Goal: Entertainment & Leisure: Consume media (video, audio)

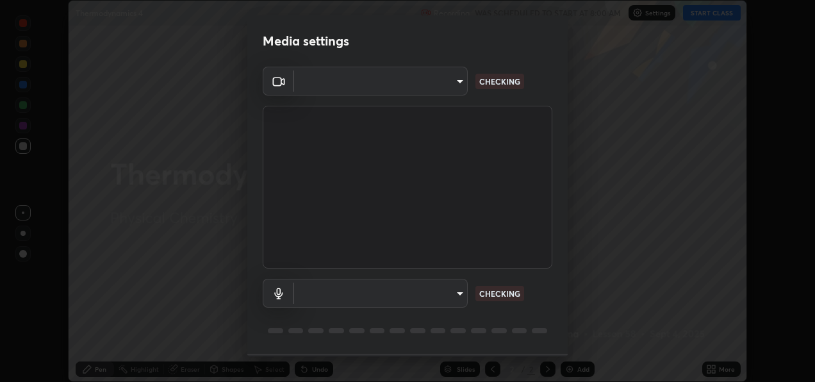
scroll to position [38, 0]
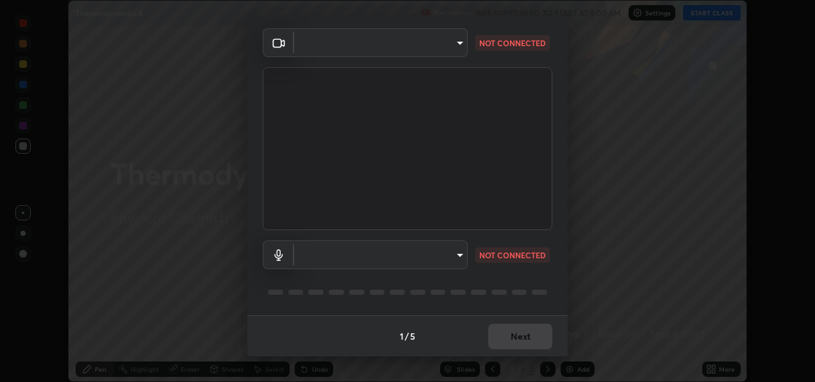
click at [442, 252] on body "Erase all Thermodynamics 4 Recording WAS SCHEDULED TO START AT 8:00 AM Settings…" at bounding box center [407, 191] width 815 height 382
type input "486f78e54d7dddc9be9252412b3621fd46b1b86295bae576e5b24e1a8a6f9220"
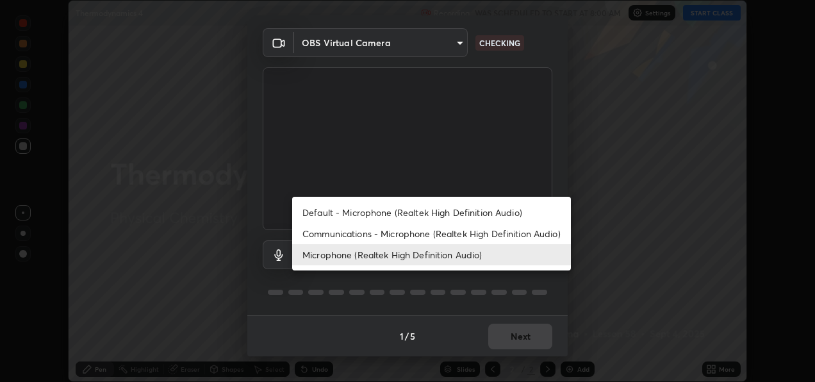
click at [441, 233] on li "Communications - Microphone (Realtek High Definition Audio)" at bounding box center [431, 233] width 279 height 21
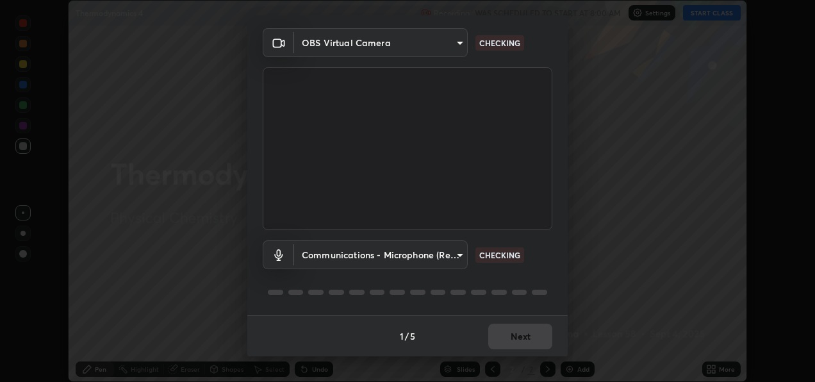
click at [433, 250] on body "Erase all Thermodynamics 4 Recording WAS SCHEDULED TO START AT 8:00 AM Settings…" at bounding box center [407, 191] width 815 height 382
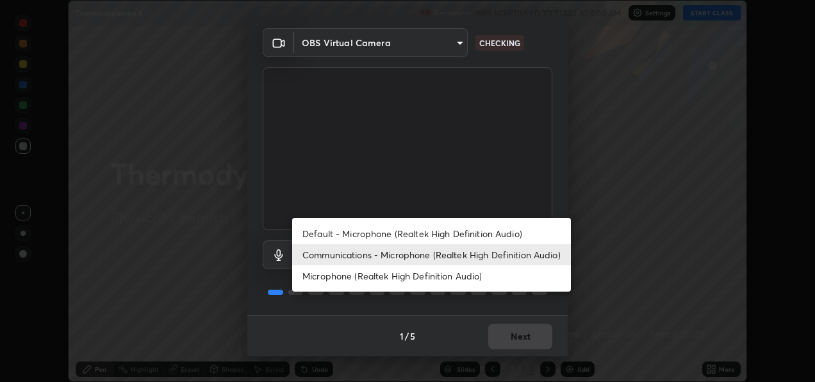
click at [436, 277] on li "Microphone (Realtek High Definition Audio)" at bounding box center [431, 275] width 279 height 21
type input "f8690691222a77e59c6ba1bbf2a4742f13a1830d7e798a5238d139a6e6cde143"
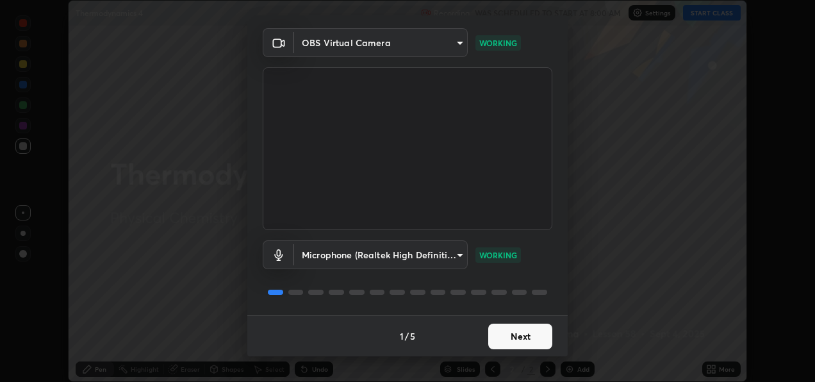
click at [518, 335] on button "Next" at bounding box center [520, 337] width 64 height 26
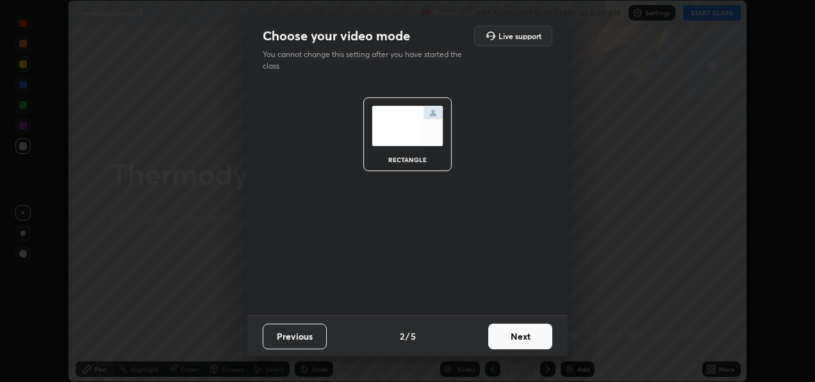
click at [518, 337] on button "Next" at bounding box center [520, 337] width 64 height 26
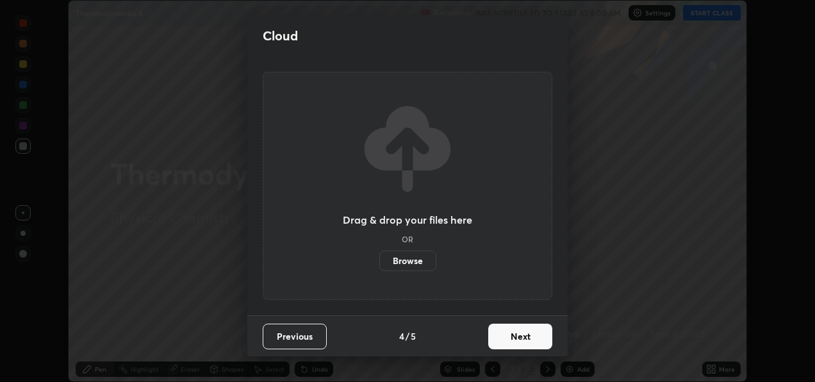
click at [513, 341] on button "Next" at bounding box center [520, 337] width 64 height 26
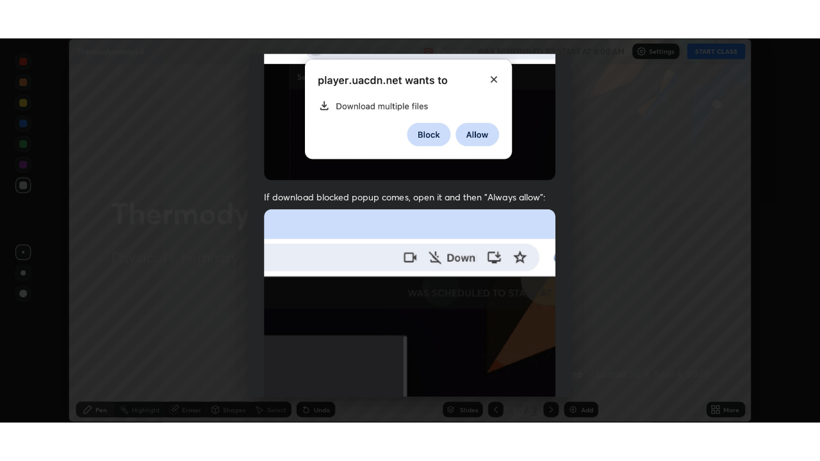
scroll to position [300, 0]
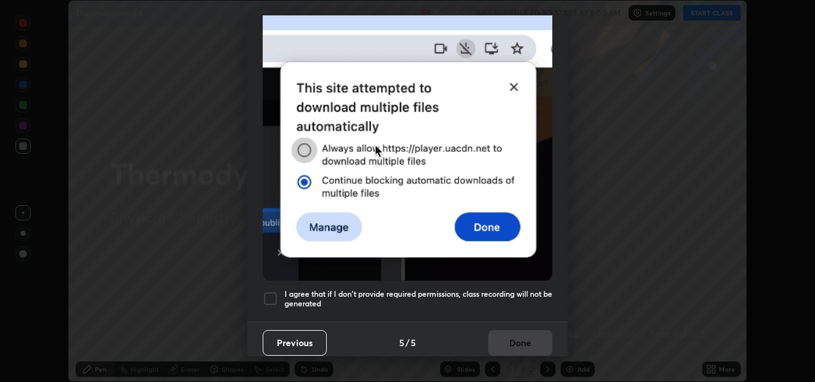
click at [513, 289] on h5 "I agree that if I don't provide required permissions, class recording will not …" at bounding box center [418, 299] width 268 height 20
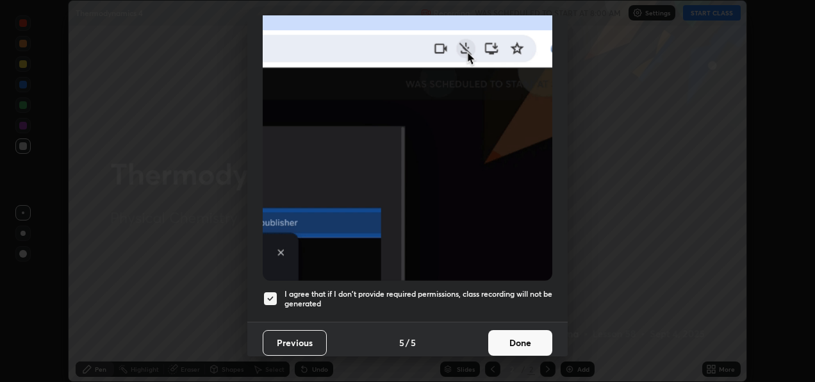
click at [506, 338] on button "Done" at bounding box center [520, 343] width 64 height 26
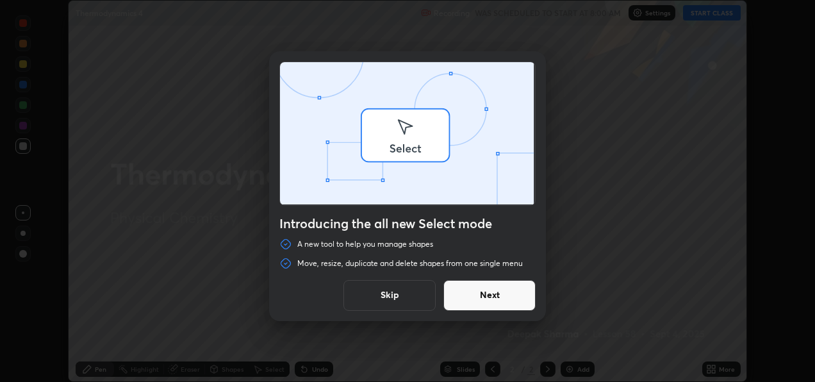
click at [714, 12] on div "Introducing the all new Select mode A new tool to help you manage shapes Move, …" at bounding box center [407, 191] width 815 height 382
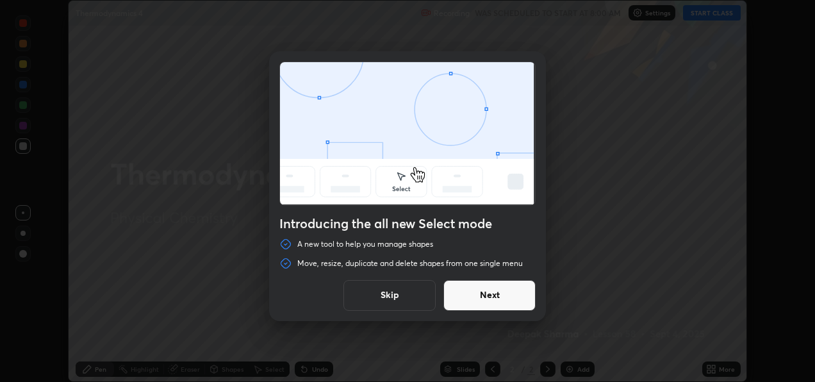
click at [396, 293] on button "Skip" at bounding box center [389, 295] width 92 height 31
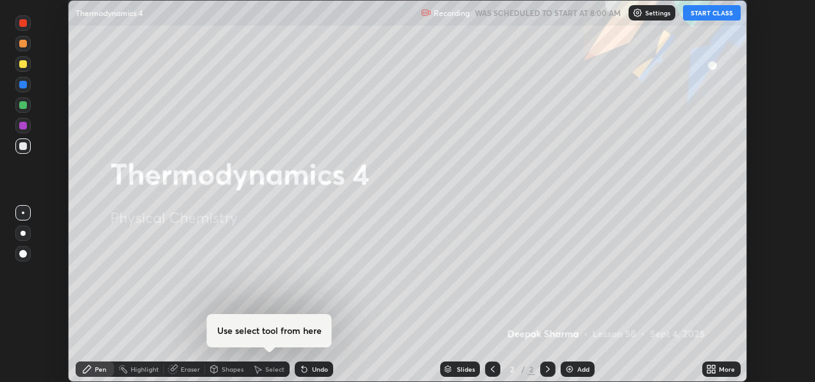
click at [710, 10] on button "START CLASS" at bounding box center [712, 12] width 58 height 15
click at [712, 366] on icon at bounding box center [713, 366] width 3 height 3
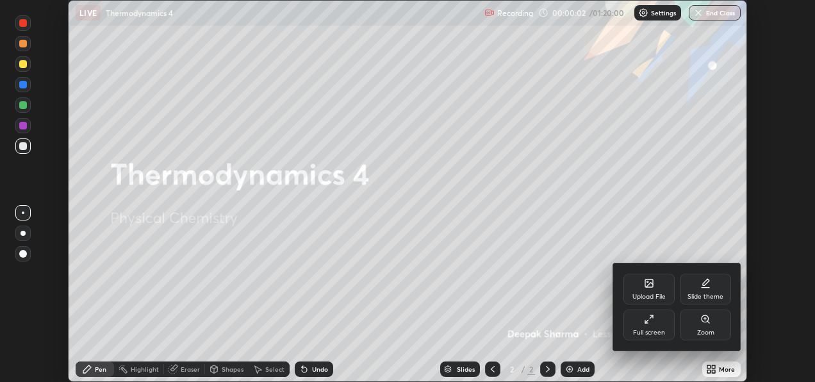
click at [644, 327] on div "Full screen" at bounding box center [648, 324] width 51 height 31
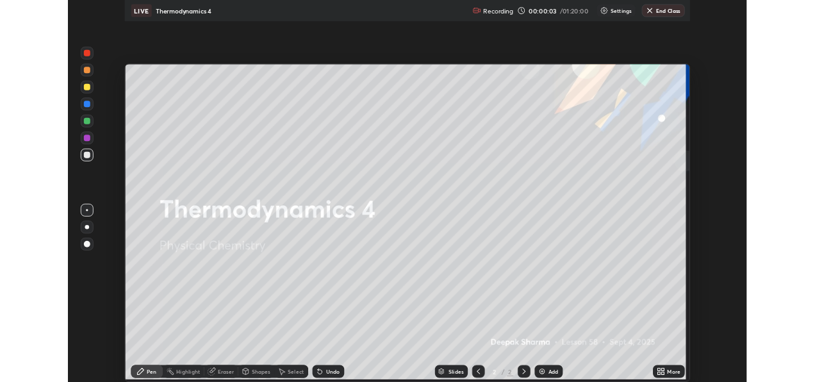
scroll to position [461, 820]
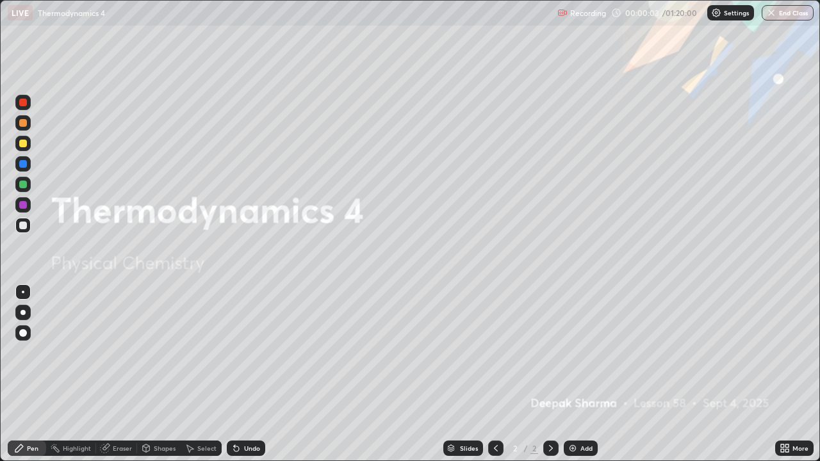
click at [568, 381] on div "Add" at bounding box center [581, 448] width 34 height 15
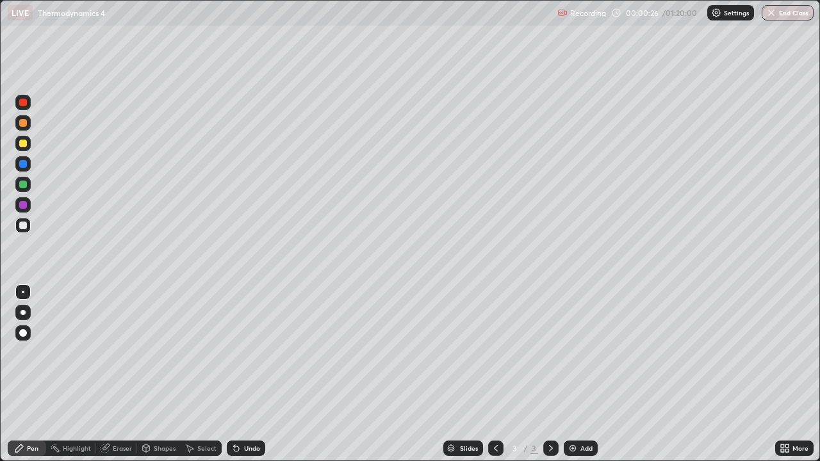
click at [24, 142] on div at bounding box center [23, 144] width 8 height 8
click at [29, 184] on div at bounding box center [22, 184] width 15 height 15
click at [24, 107] on div at bounding box center [22, 102] width 15 height 15
click at [28, 182] on div at bounding box center [22, 184] width 15 height 15
click at [28, 103] on div at bounding box center [22, 102] width 15 height 15
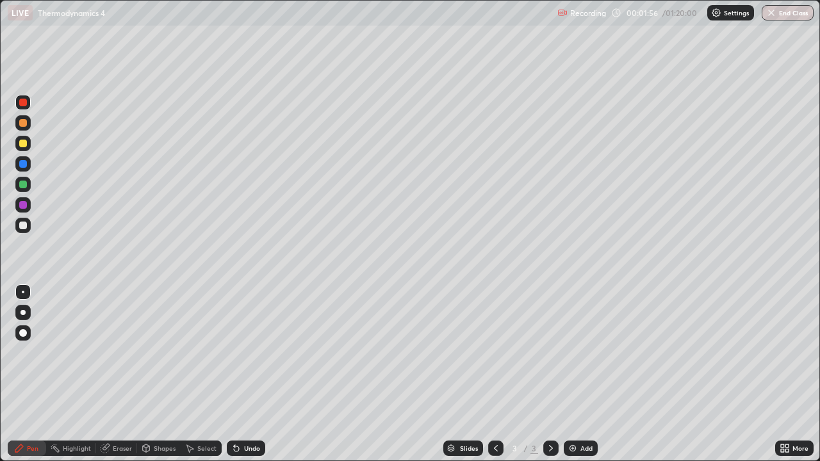
click at [23, 122] on div at bounding box center [23, 123] width 8 height 8
click at [26, 161] on div at bounding box center [23, 164] width 8 height 8
click at [28, 124] on div at bounding box center [22, 122] width 15 height 15
click at [29, 222] on div at bounding box center [22, 225] width 15 height 15
click at [238, 381] on icon at bounding box center [236, 448] width 10 height 10
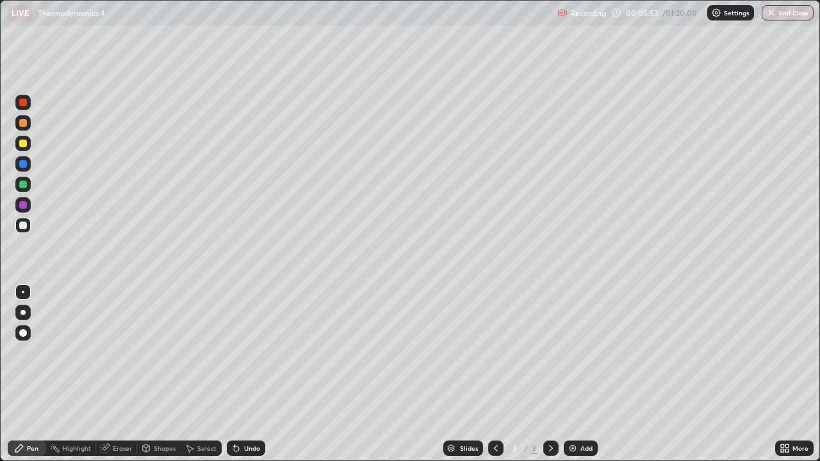
click at [29, 203] on div at bounding box center [22, 204] width 15 height 15
click at [582, 381] on div "Add" at bounding box center [586, 448] width 12 height 6
click at [29, 145] on div at bounding box center [22, 143] width 15 height 15
click at [495, 381] on icon at bounding box center [496, 448] width 10 height 10
click at [554, 381] on div at bounding box center [550, 448] width 15 height 15
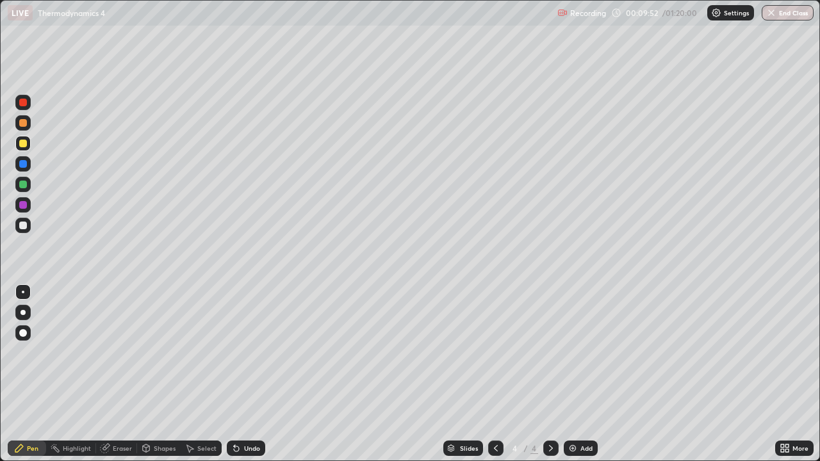
click at [115, 381] on div "Eraser" at bounding box center [122, 448] width 19 height 6
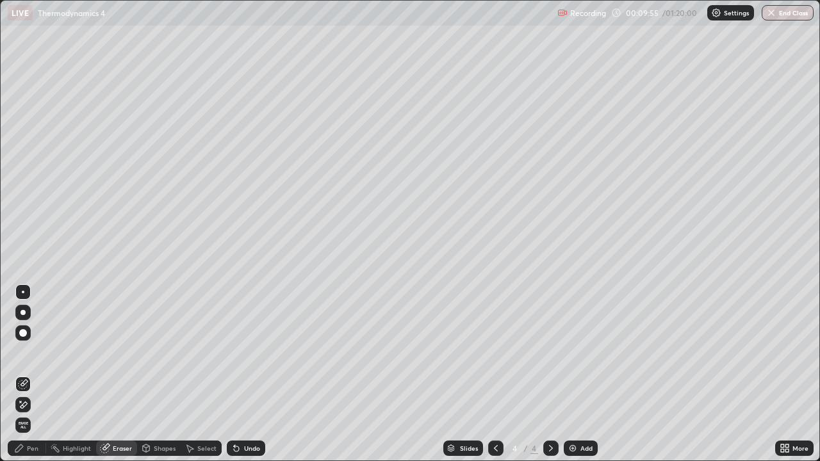
click at [29, 381] on div "Pen" at bounding box center [33, 448] width 12 height 6
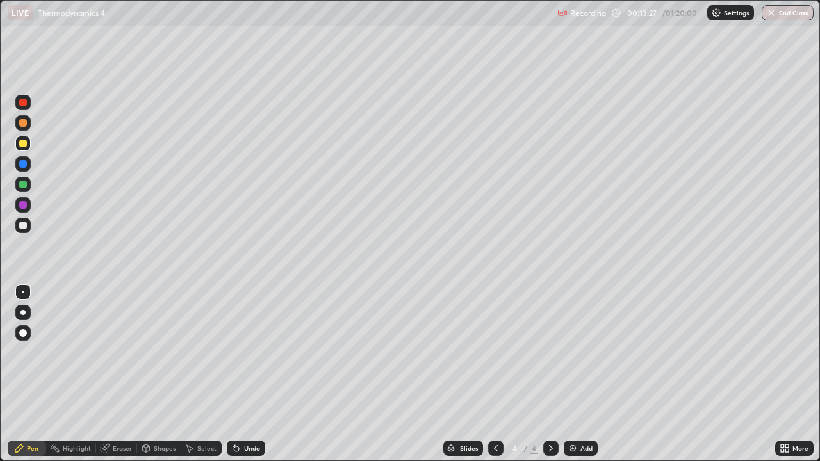
click at [29, 185] on div at bounding box center [22, 184] width 15 height 15
click at [154, 381] on div "Shapes" at bounding box center [165, 448] width 22 height 6
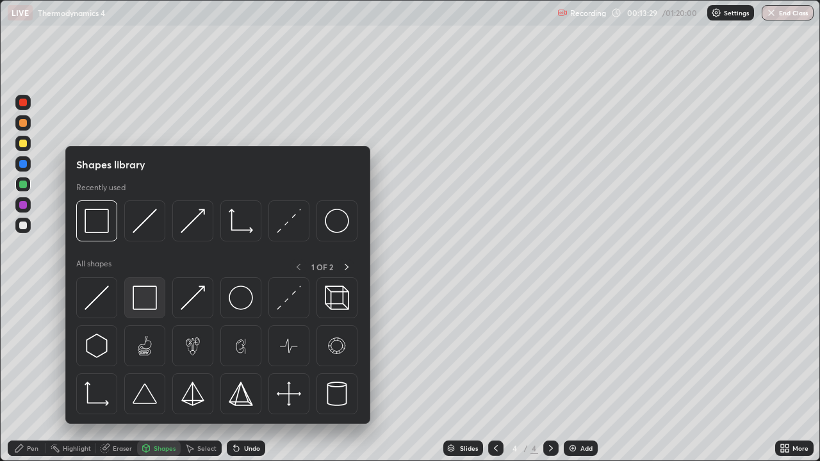
click at [147, 296] on img at bounding box center [145, 298] width 24 height 24
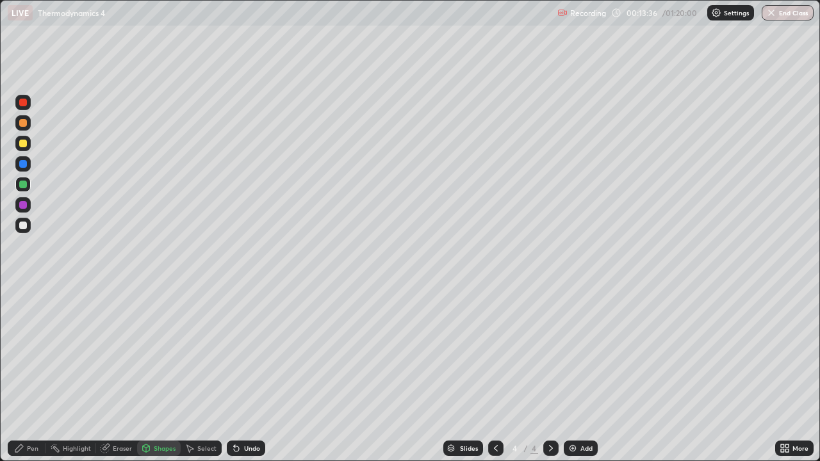
click at [26, 161] on div at bounding box center [23, 164] width 8 height 8
click at [235, 381] on icon at bounding box center [236, 449] width 5 height 5
click at [24, 381] on div "Pen" at bounding box center [27, 448] width 38 height 15
click at [24, 119] on div at bounding box center [22, 122] width 15 height 15
click at [28, 207] on div at bounding box center [22, 204] width 15 height 15
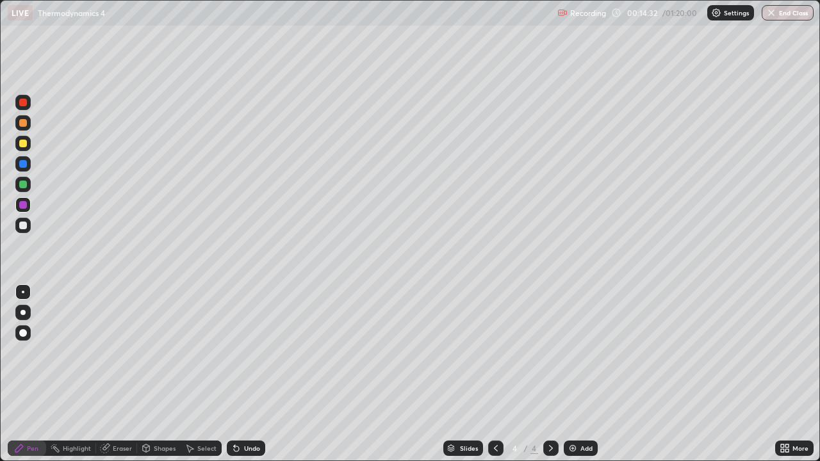
click at [29, 122] on div at bounding box center [22, 122] width 15 height 15
click at [29, 202] on div at bounding box center [22, 204] width 15 height 15
click at [23, 145] on div at bounding box center [23, 144] width 8 height 8
click at [22, 226] on div at bounding box center [23, 226] width 8 height 8
click at [26, 103] on div at bounding box center [23, 103] width 8 height 8
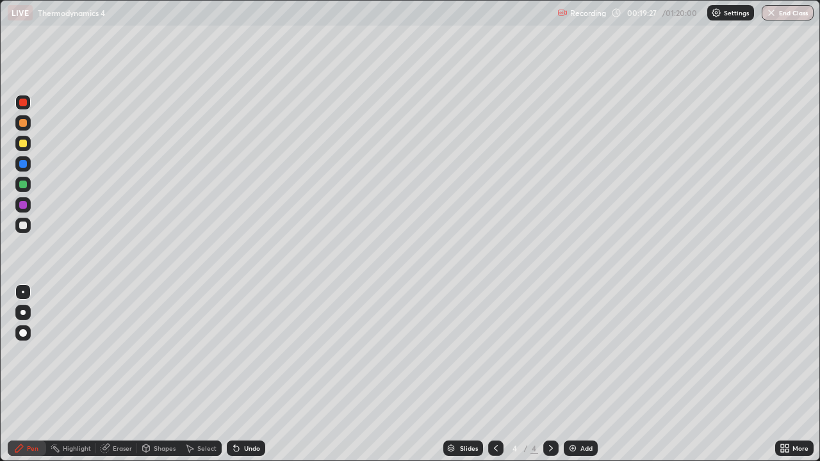
click at [574, 381] on img at bounding box center [573, 448] width 10 height 10
click at [25, 147] on div at bounding box center [22, 143] width 15 height 15
click at [30, 122] on div at bounding box center [22, 122] width 15 height 15
click at [25, 144] on div at bounding box center [23, 144] width 8 height 8
click at [118, 381] on div "Eraser" at bounding box center [122, 448] width 19 height 6
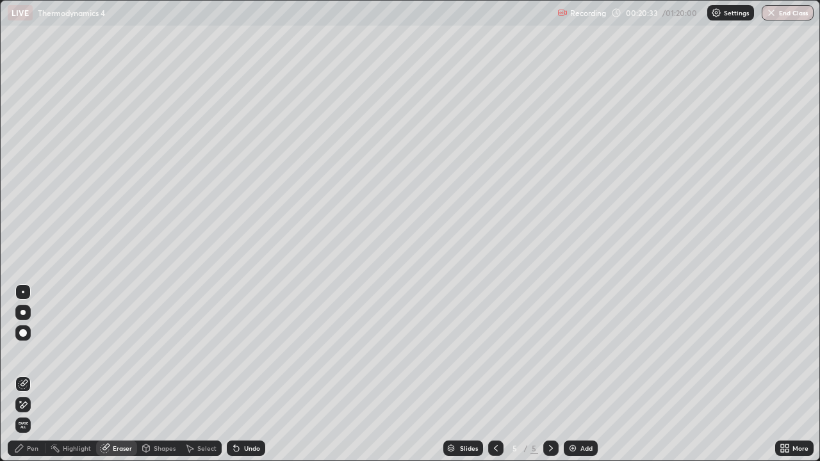
click at [25, 328] on div at bounding box center [22, 332] width 15 height 15
click at [25, 381] on div "Pen" at bounding box center [27, 448] width 38 height 15
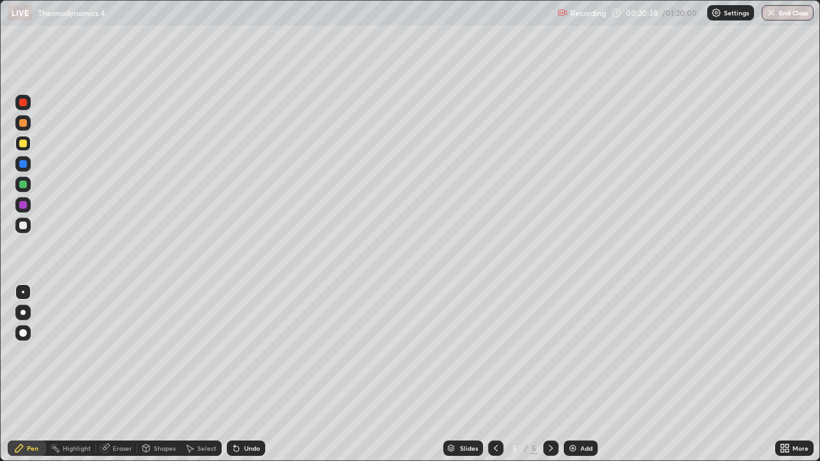
click at [26, 161] on div at bounding box center [23, 164] width 8 height 8
click at [24, 124] on div at bounding box center [23, 123] width 8 height 8
click at [28, 202] on div at bounding box center [22, 204] width 15 height 15
click at [236, 381] on icon at bounding box center [236, 449] width 5 height 5
click at [26, 141] on div at bounding box center [23, 144] width 8 height 8
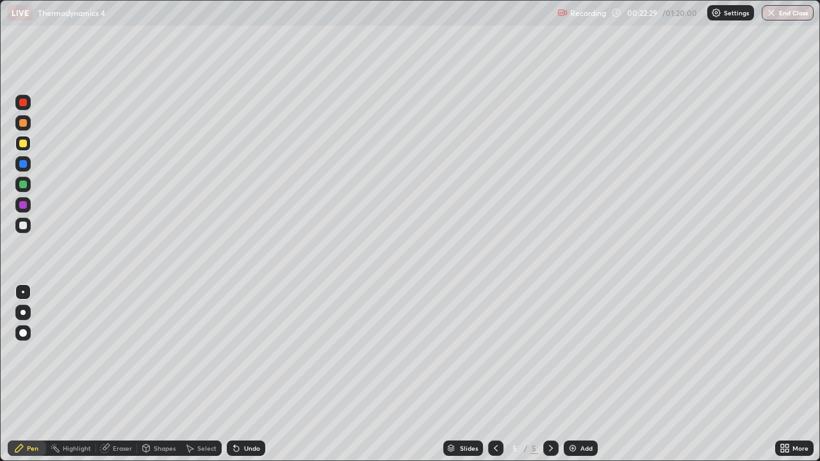
click at [160, 381] on div "Shapes" at bounding box center [165, 448] width 22 height 6
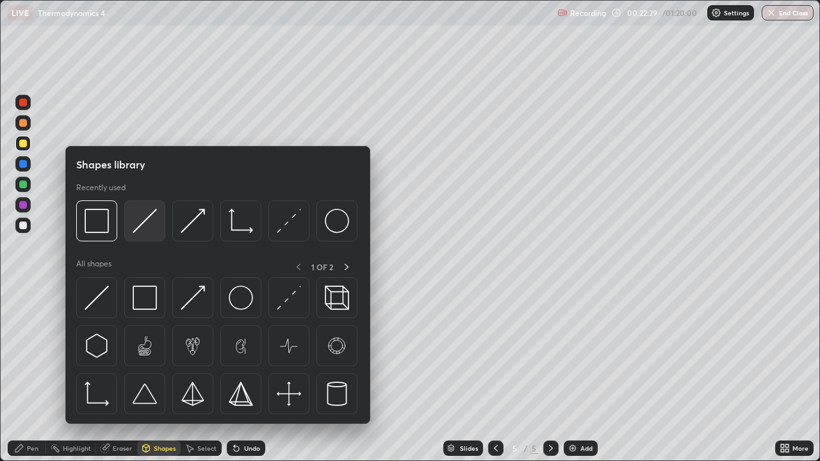
click at [150, 219] on img at bounding box center [145, 221] width 24 height 24
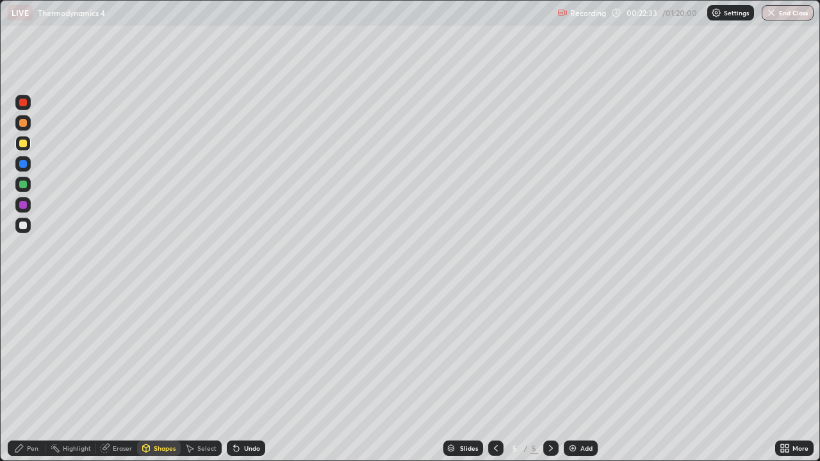
click at [22, 381] on icon at bounding box center [19, 449] width 8 height 8
click at [28, 226] on div at bounding box center [22, 225] width 15 height 15
click at [242, 381] on div "Undo" at bounding box center [246, 448] width 38 height 15
click at [108, 381] on icon at bounding box center [105, 449] width 8 height 8
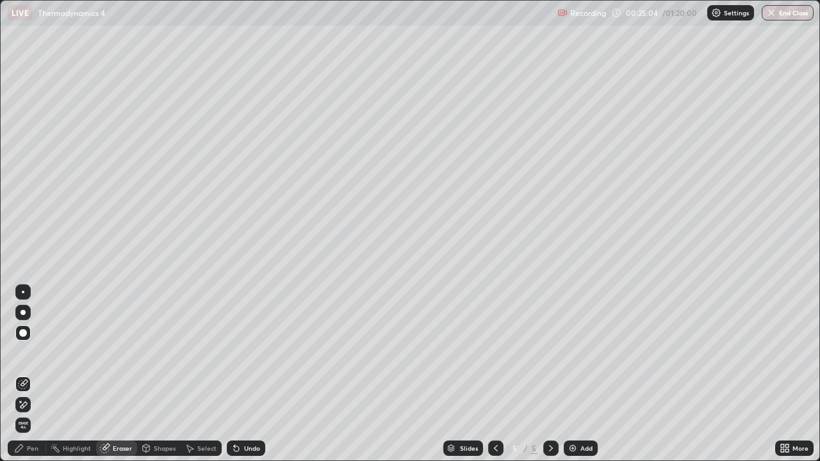
click at [34, 381] on div "Pen" at bounding box center [33, 448] width 12 height 6
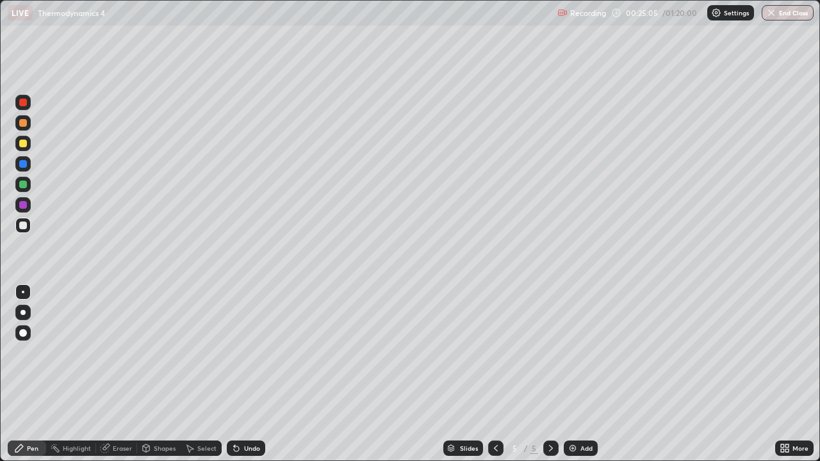
click at [29, 199] on div at bounding box center [22, 205] width 15 height 21
click at [244, 381] on div "Undo" at bounding box center [252, 448] width 16 height 6
click at [792, 381] on div "More" at bounding box center [794, 448] width 38 height 15
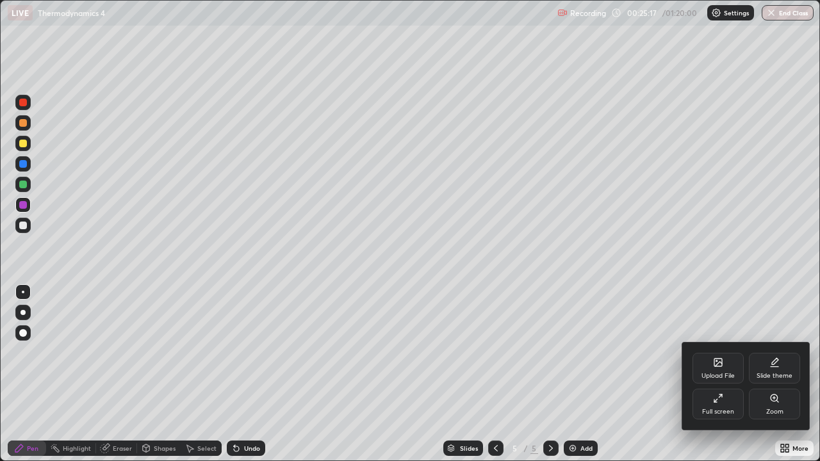
click at [716, 381] on icon at bounding box center [718, 398] width 10 height 10
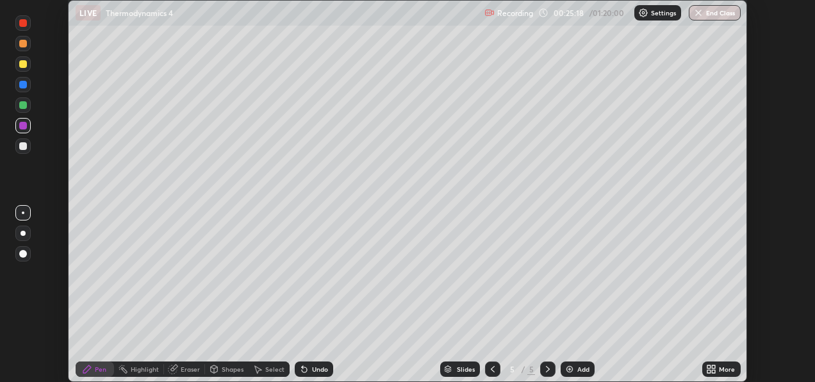
scroll to position [63691, 63257]
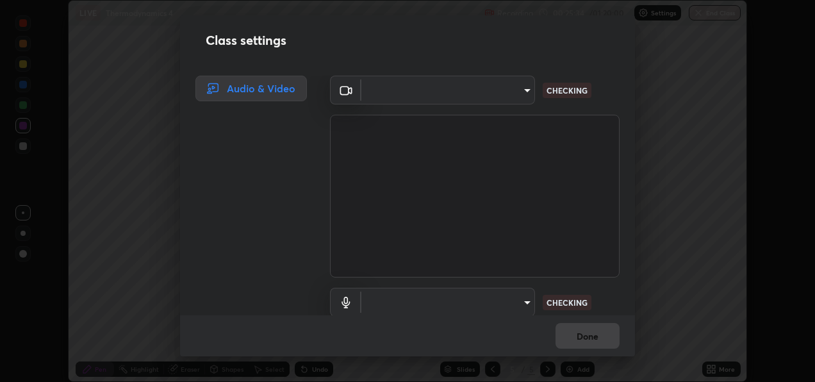
type input "486f78e54d7dddc9be9252412b3621fd46b1b86295bae576e5b24e1a8a6f9220"
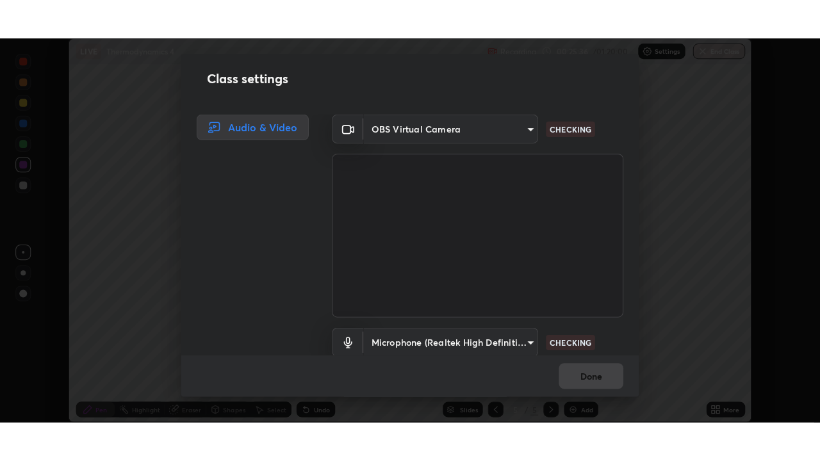
scroll to position [51, 0]
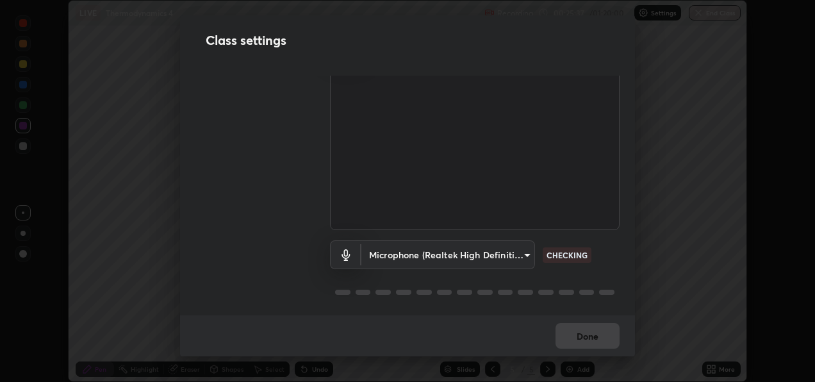
click at [519, 254] on body "Erase all LIVE Thermodynamics 4 Recording 00:25:37 / 01:20:00 Settings End Clas…" at bounding box center [407, 191] width 815 height 382
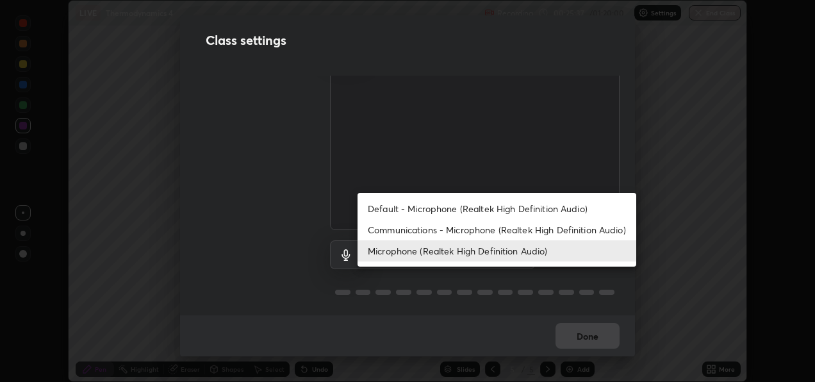
click at [519, 224] on li "Communications - Microphone (Realtek High Definition Audio)" at bounding box center [497, 229] width 279 height 21
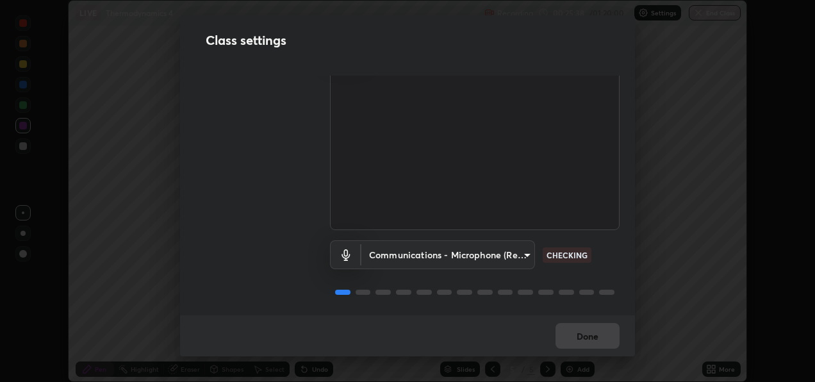
click at [514, 255] on body "Erase all LIVE Thermodynamics 4 Recording 00:25:38 / 01:20:00 Settings End Clas…" at bounding box center [407, 191] width 815 height 382
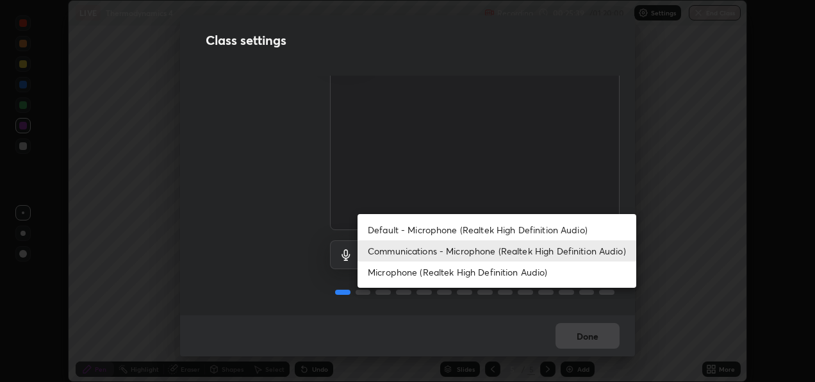
click at [520, 275] on li "Microphone (Realtek High Definition Audio)" at bounding box center [497, 271] width 279 height 21
type input "f8690691222a77e59c6ba1bbf2a4742f13a1830d7e798a5238d139a6e6cde143"
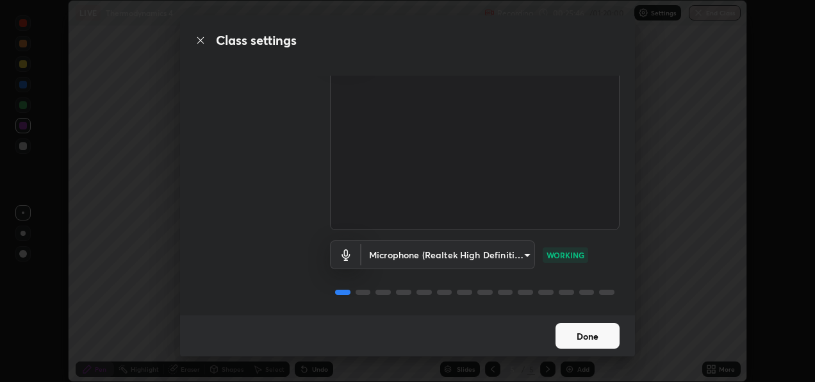
click at [581, 335] on button "Done" at bounding box center [588, 336] width 64 height 26
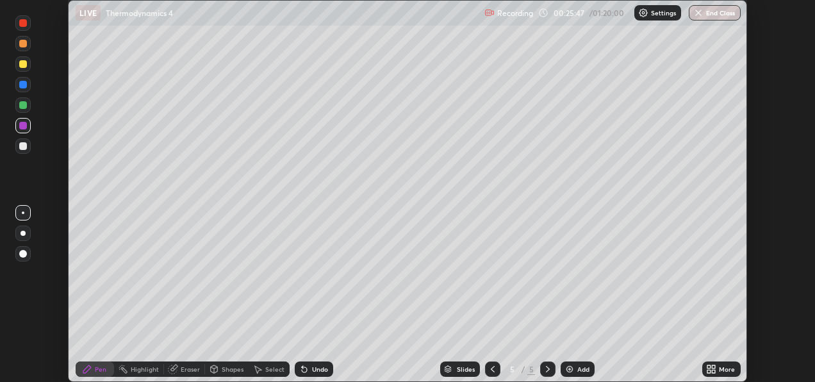
click at [722, 370] on div "More" at bounding box center [727, 369] width 16 height 6
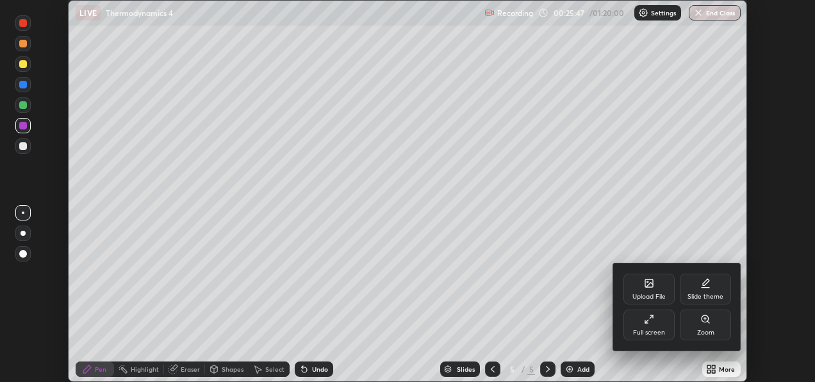
click at [652, 323] on icon at bounding box center [649, 319] width 10 height 10
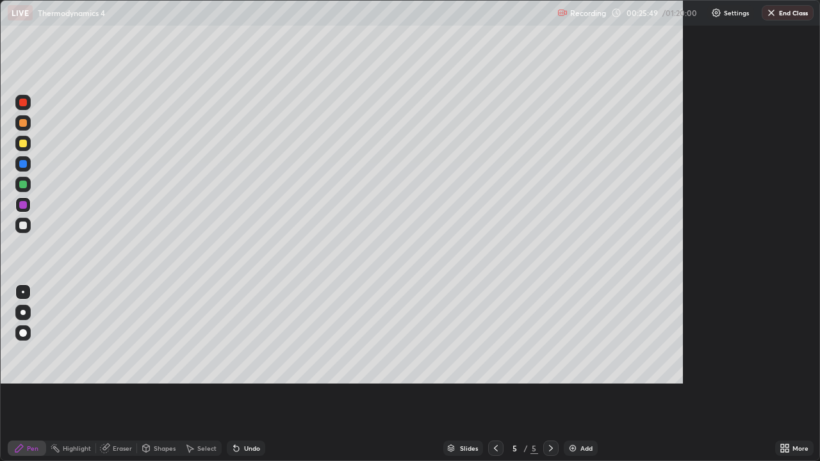
scroll to position [461, 820]
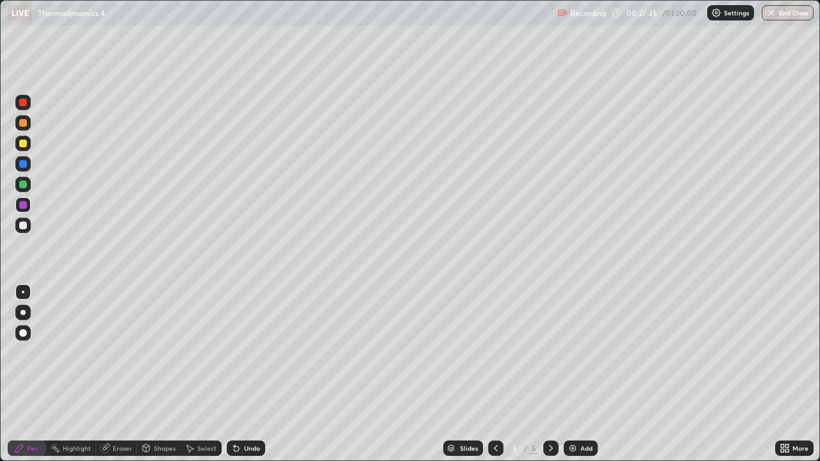
click at [235, 381] on icon at bounding box center [236, 449] width 5 height 5
